Goal: Find specific page/section: Find specific page/section

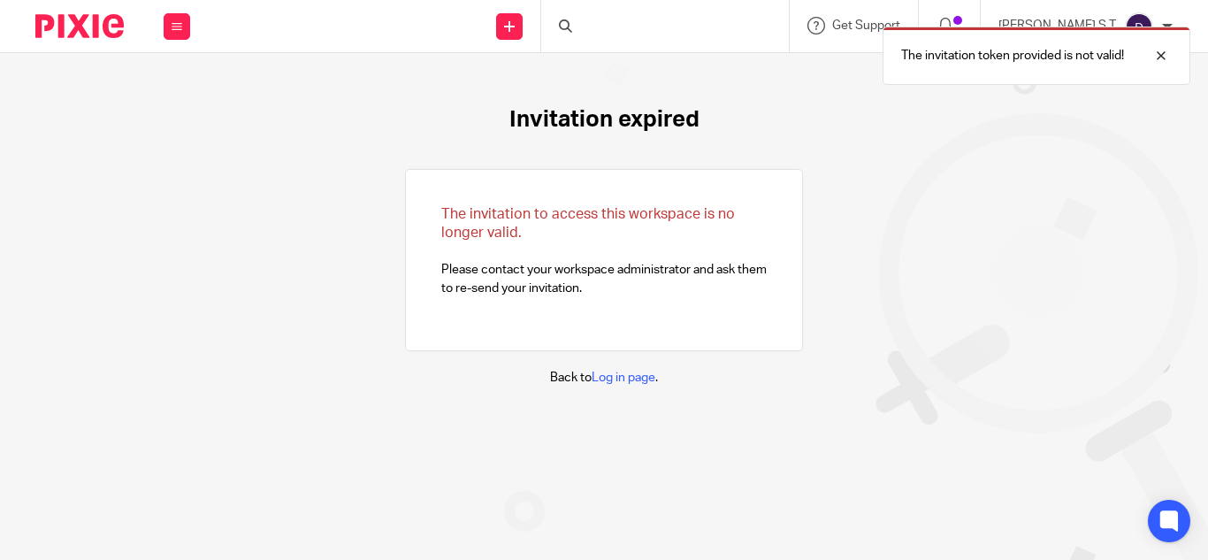
click at [689, 25] on div "The invitation token provided is not valid!" at bounding box center [897, 51] width 586 height 67
click at [664, 27] on div "The invitation token provided is not valid!" at bounding box center [897, 51] width 586 height 67
click at [663, 27] on div "The invitation token provided is not valid!" at bounding box center [897, 51] width 586 height 67
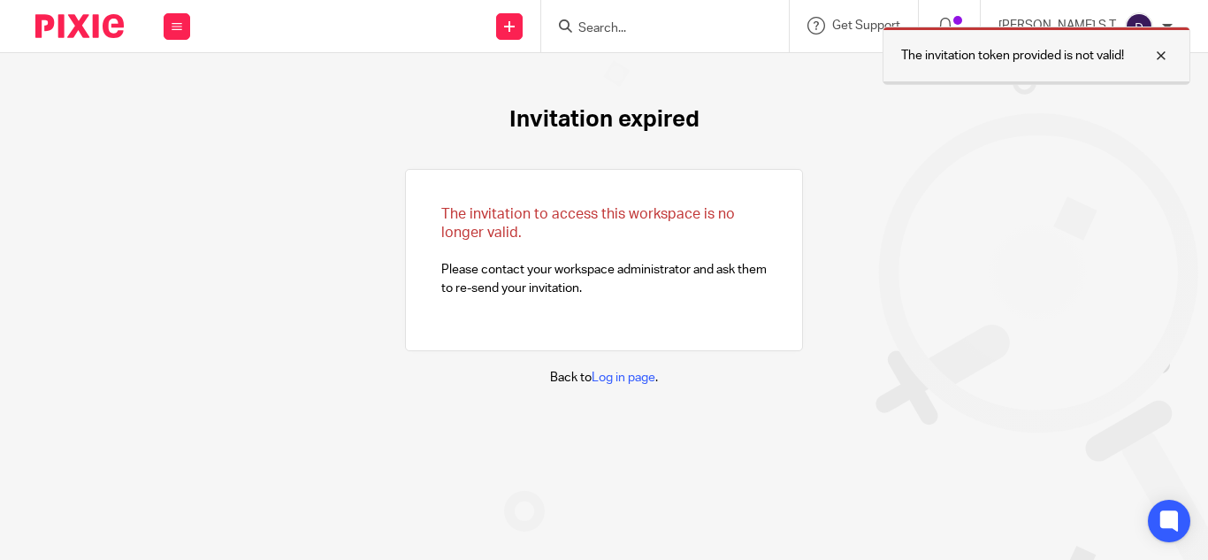
click at [1167, 46] on div at bounding box center [1148, 55] width 48 height 21
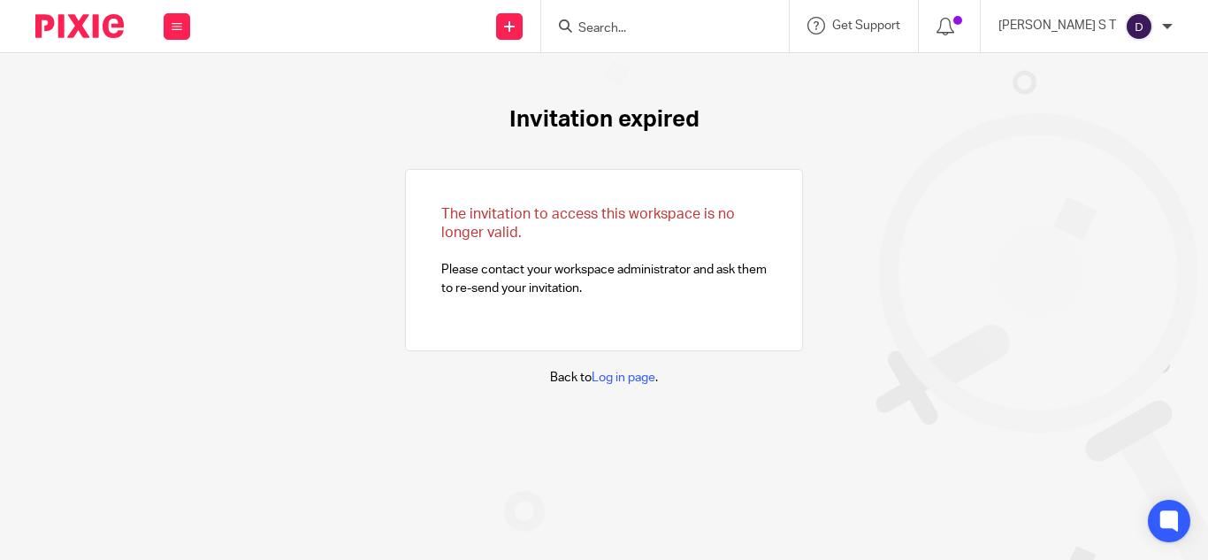
click at [685, 37] on form at bounding box center [671, 26] width 188 height 22
click at [659, 22] on input "Search" at bounding box center [656, 29] width 159 height 16
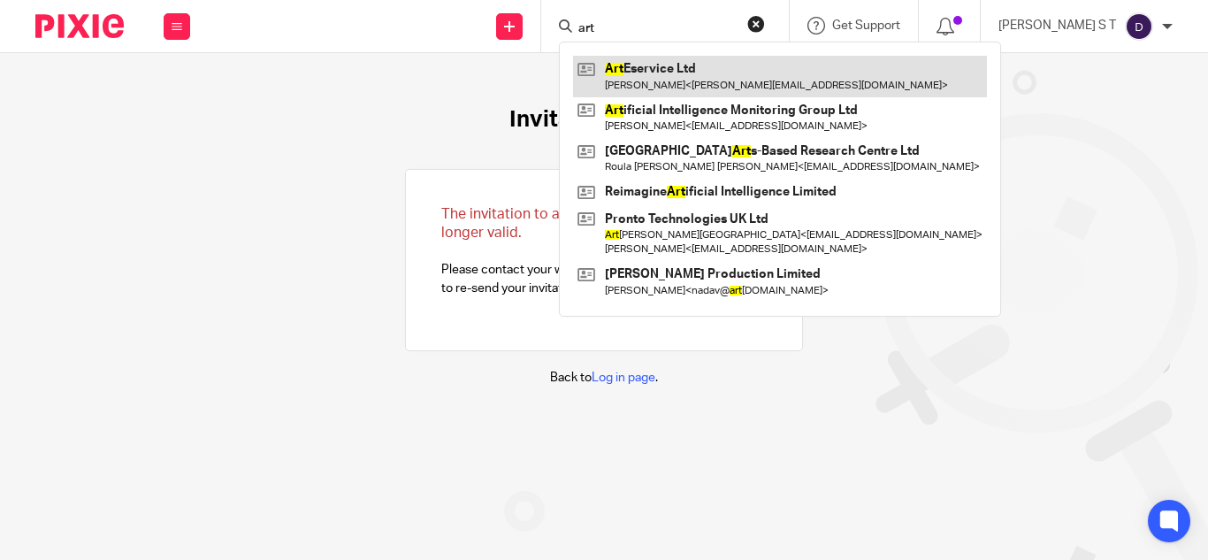
type input "art"
click at [710, 58] on link at bounding box center [780, 76] width 414 height 41
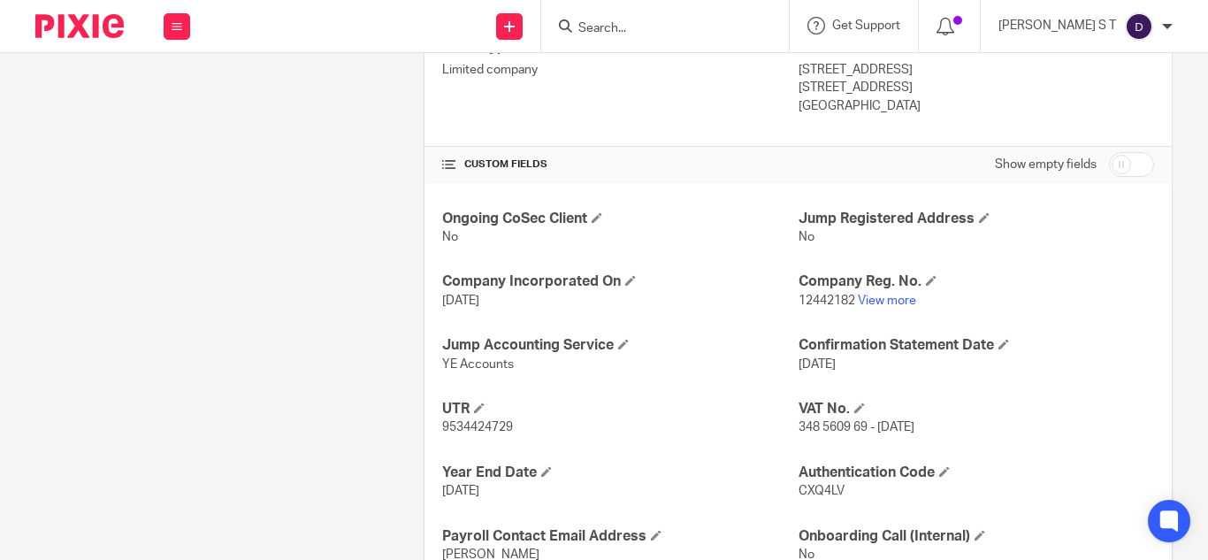
scroll to position [545, 0]
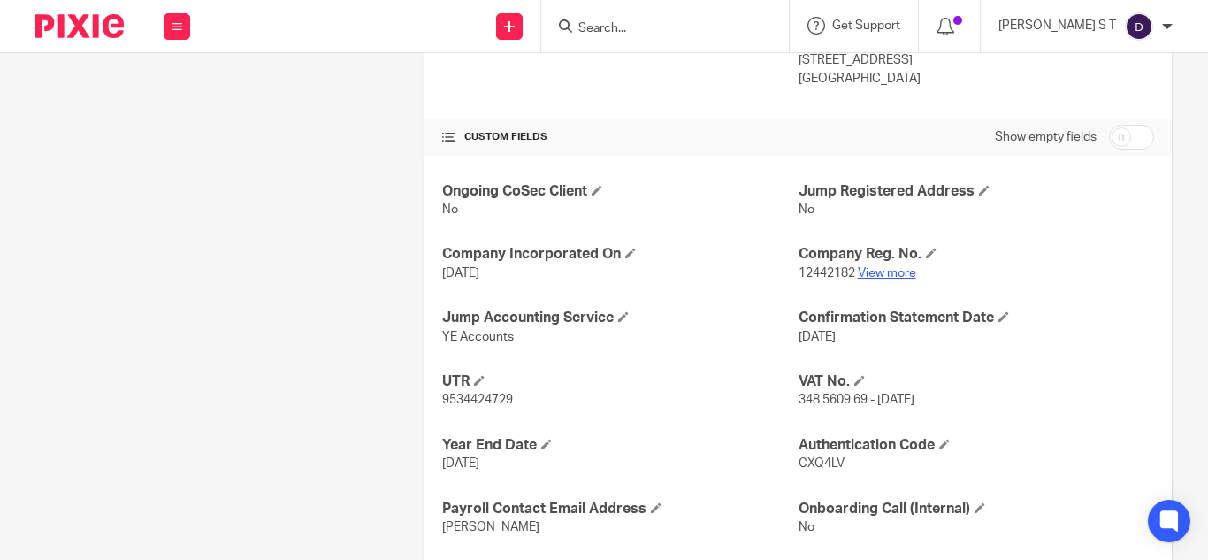
click at [893, 267] on link "View more" at bounding box center [887, 273] width 58 height 12
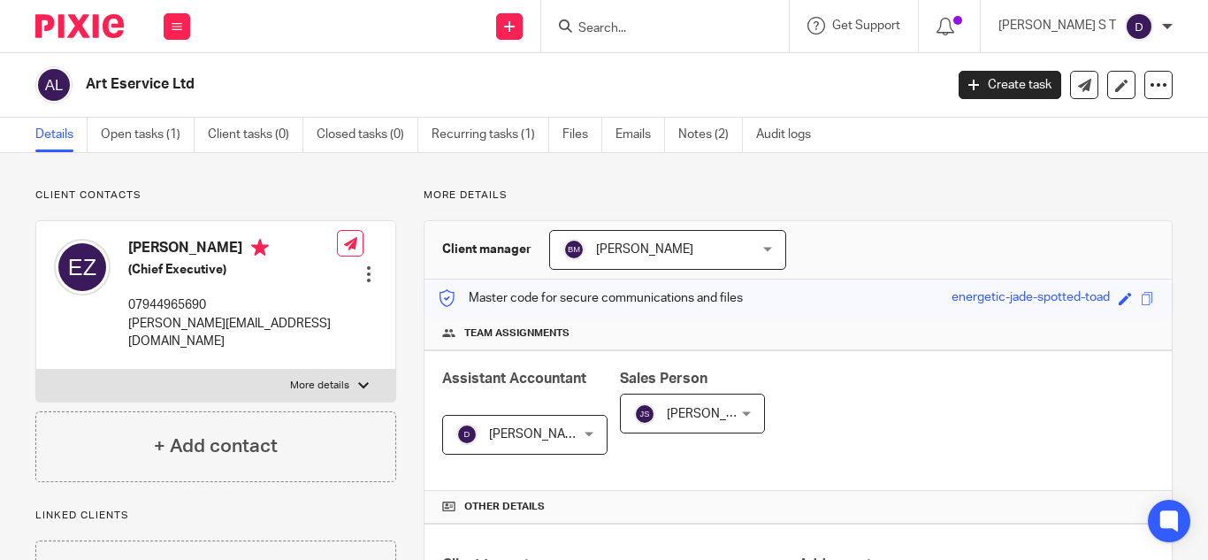
scroll to position [580, 0]
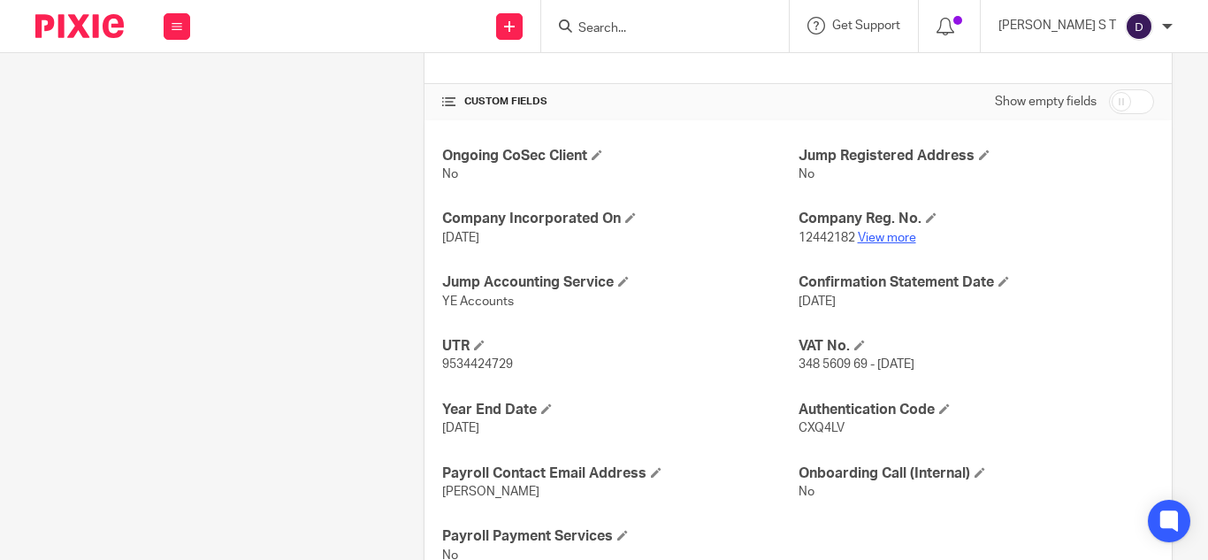
click at [881, 240] on link "View more" at bounding box center [887, 238] width 58 height 12
